Goal: Information Seeking & Learning: Find contact information

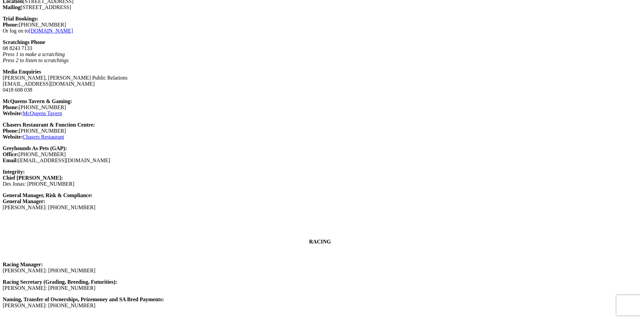
scroll to position [571, 0]
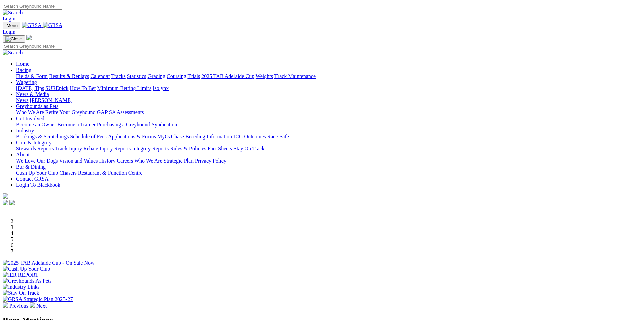
click at [30, 152] on link "About" at bounding box center [22, 155] width 13 height 6
click at [48, 176] on link "Contact GRSA" at bounding box center [32, 179] width 32 height 6
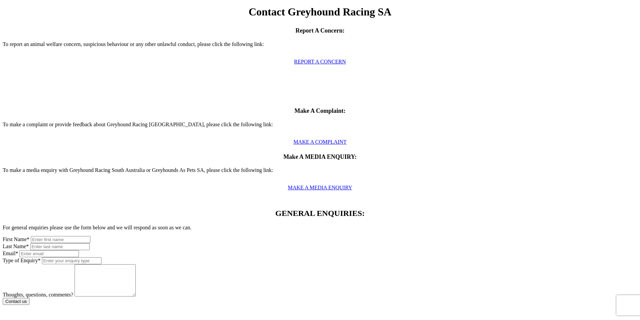
scroll to position [302, 0]
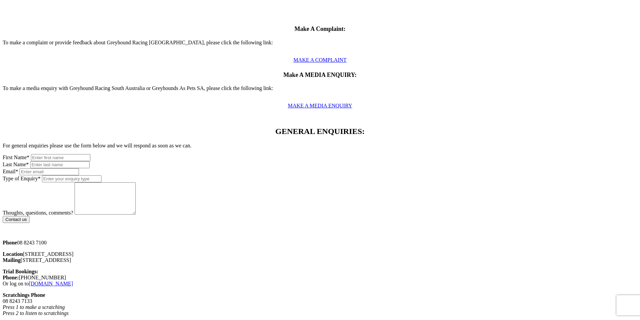
drag, startPoint x: 203, startPoint y: 152, endPoint x: 127, endPoint y: 156, distance: 76.7
click at [127, 240] on div "Phone [PHONE_NUMBER] Location [STREET_ADDRESS]" at bounding box center [320, 252] width 634 height 24
copy p "[STREET_ADDRESS]"
